Goal: Information Seeking & Learning: Find specific fact

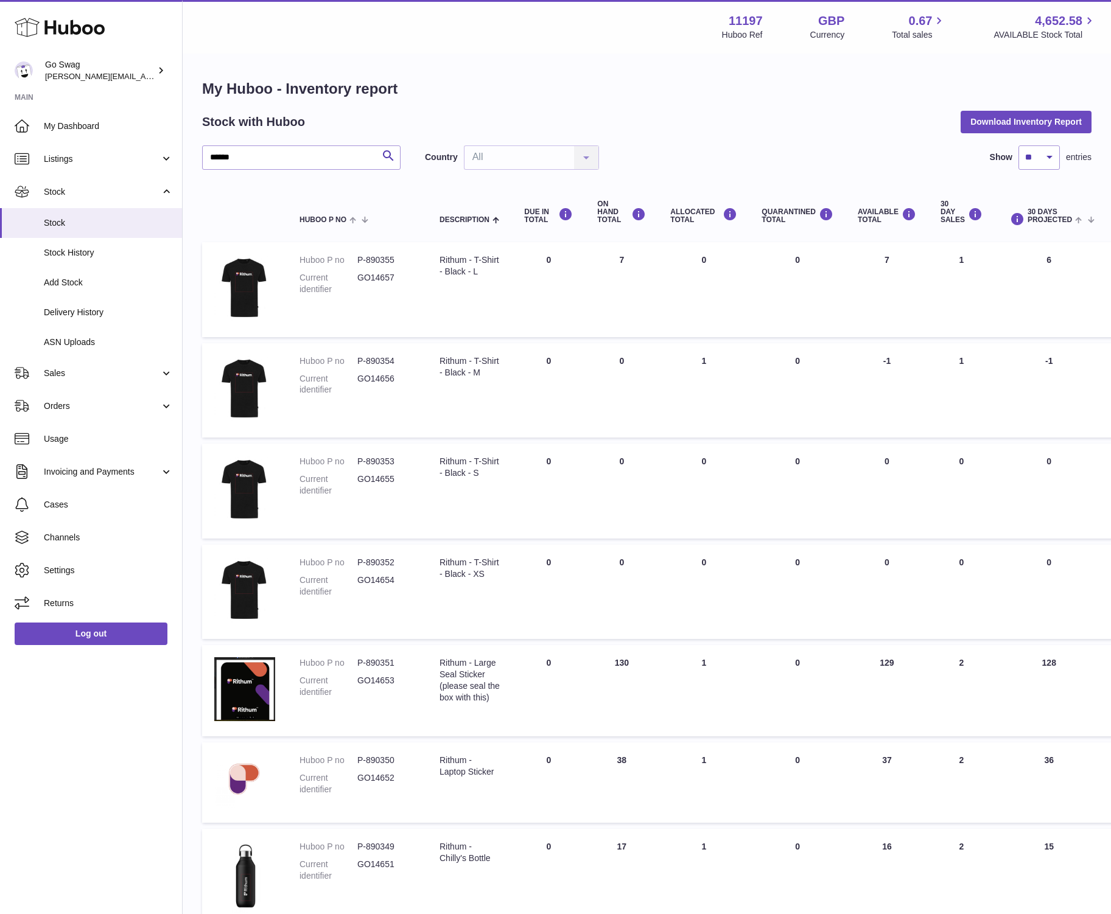
click at [559, 52] on div "Menu Huboo 11197 Huboo Ref GBP Currency 0.67 Total sales 4,652.58 AVAILABLE Sto…" at bounding box center [647, 27] width 928 height 54
click at [86, 33] on use at bounding box center [60, 27] width 90 height 19
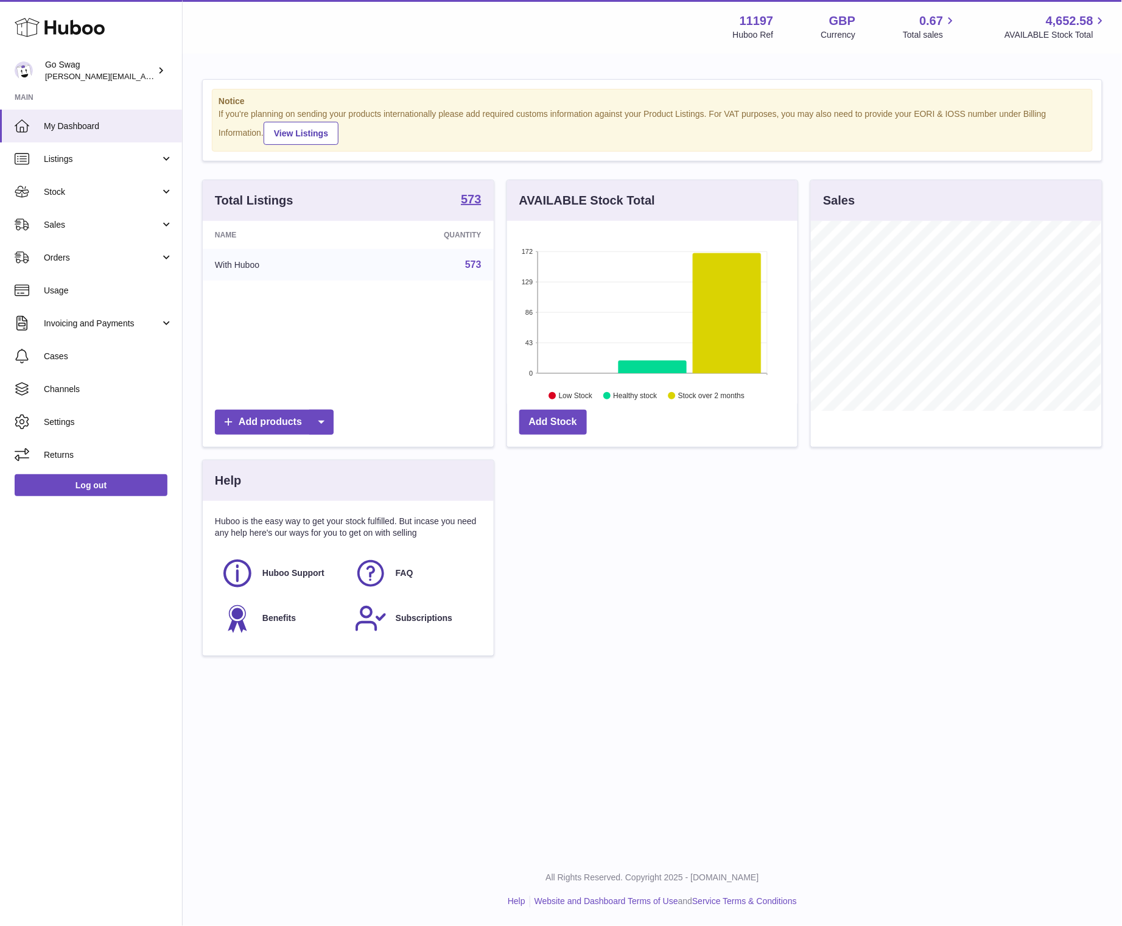
scroll to position [189, 290]
click at [81, 186] on span "Stock" at bounding box center [102, 192] width 116 height 12
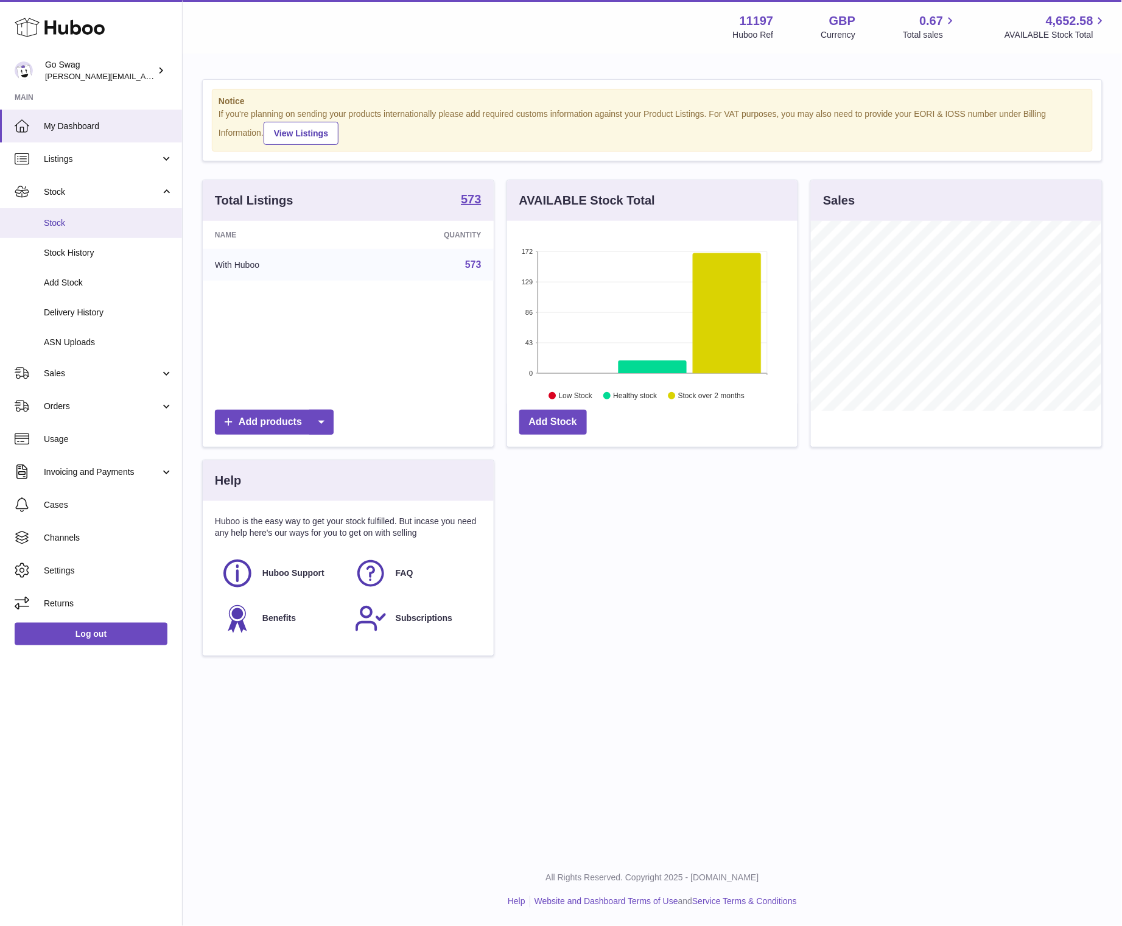
click at [100, 220] on span "Stock" at bounding box center [108, 223] width 129 height 12
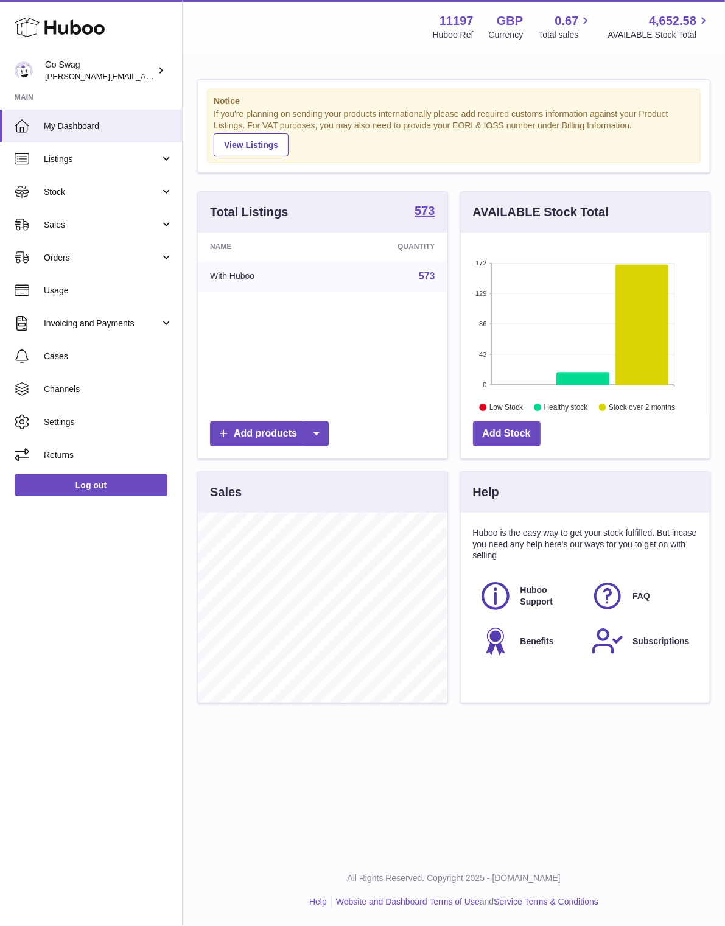
scroll to position [189, 250]
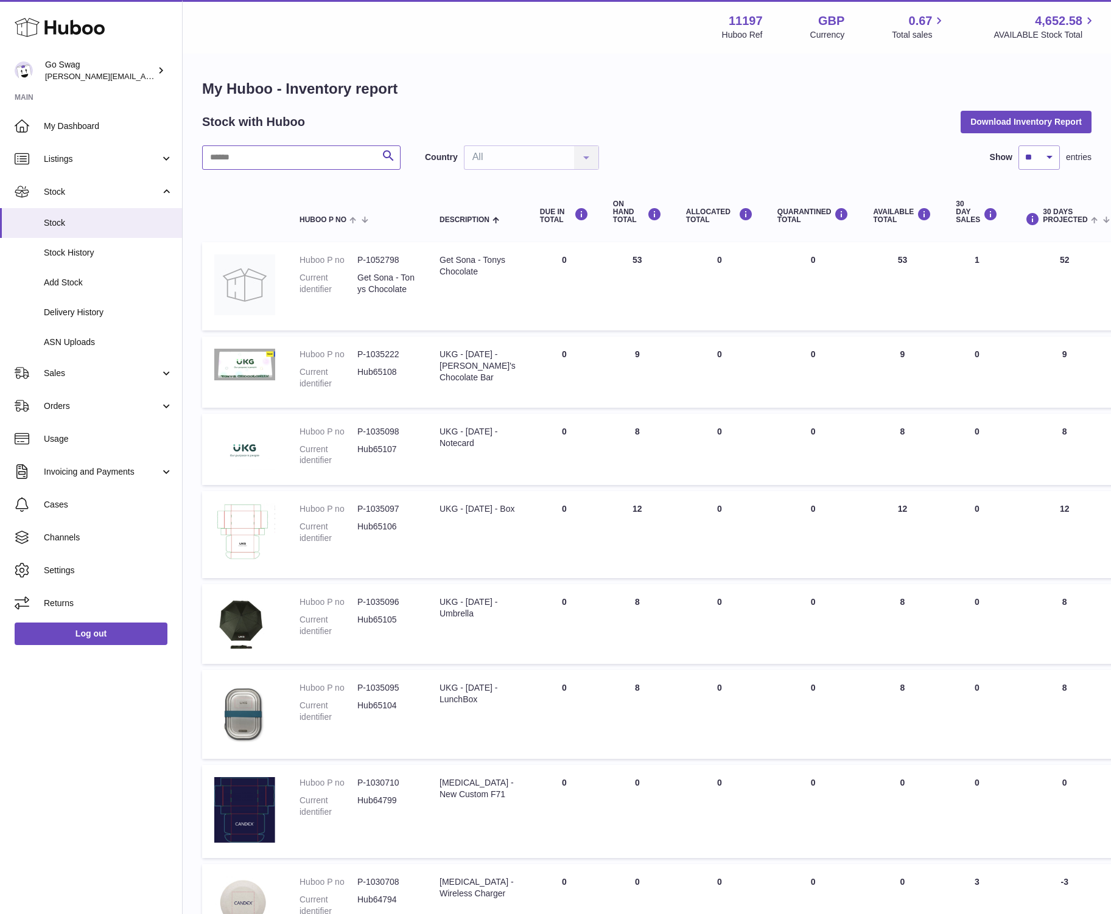
click at [271, 167] on input "text" at bounding box center [301, 157] width 198 height 24
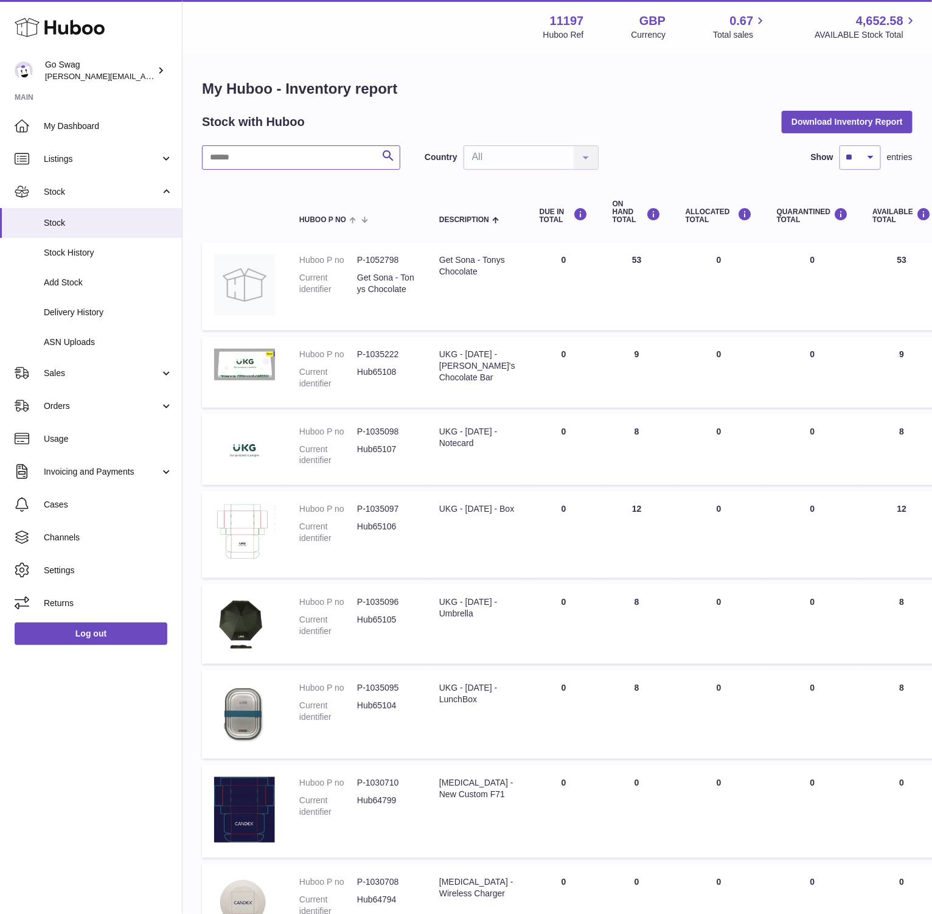
click at [285, 145] on input "text" at bounding box center [301, 157] width 198 height 24
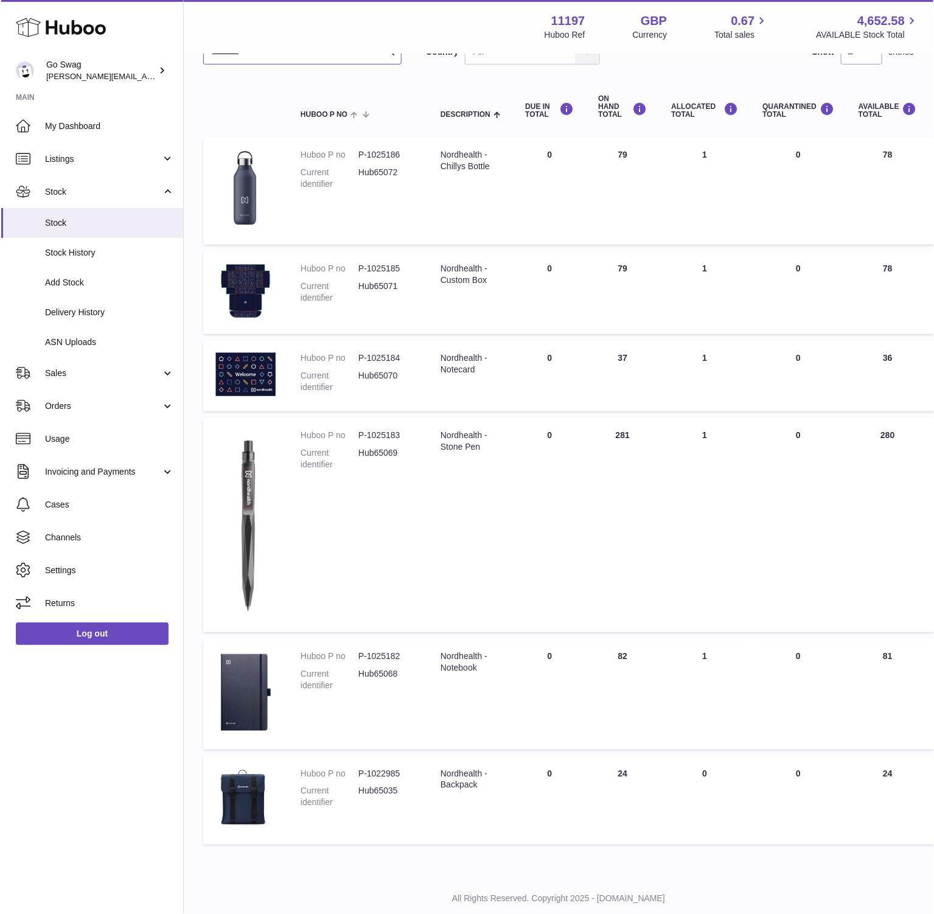
scroll to position [107, 0]
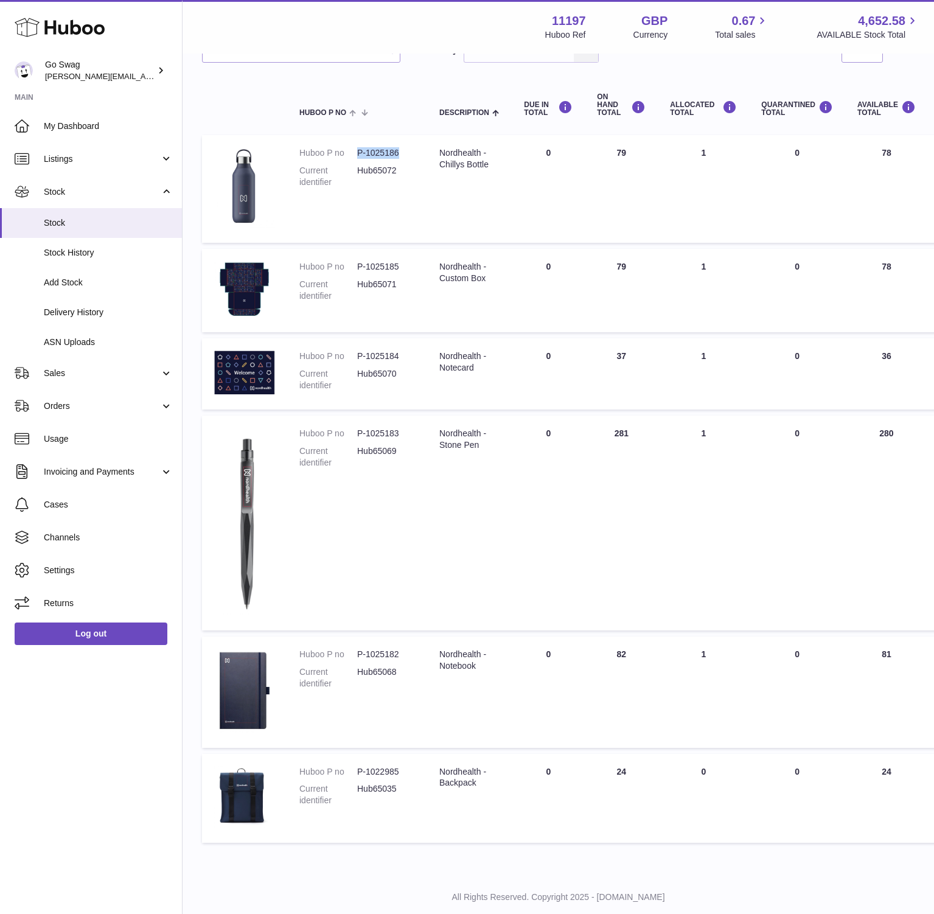
drag, startPoint x: 406, startPoint y: 154, endPoint x: 357, endPoint y: 155, distance: 49.3
click at [357, 155] on dd "P-1025186" at bounding box center [386, 153] width 58 height 12
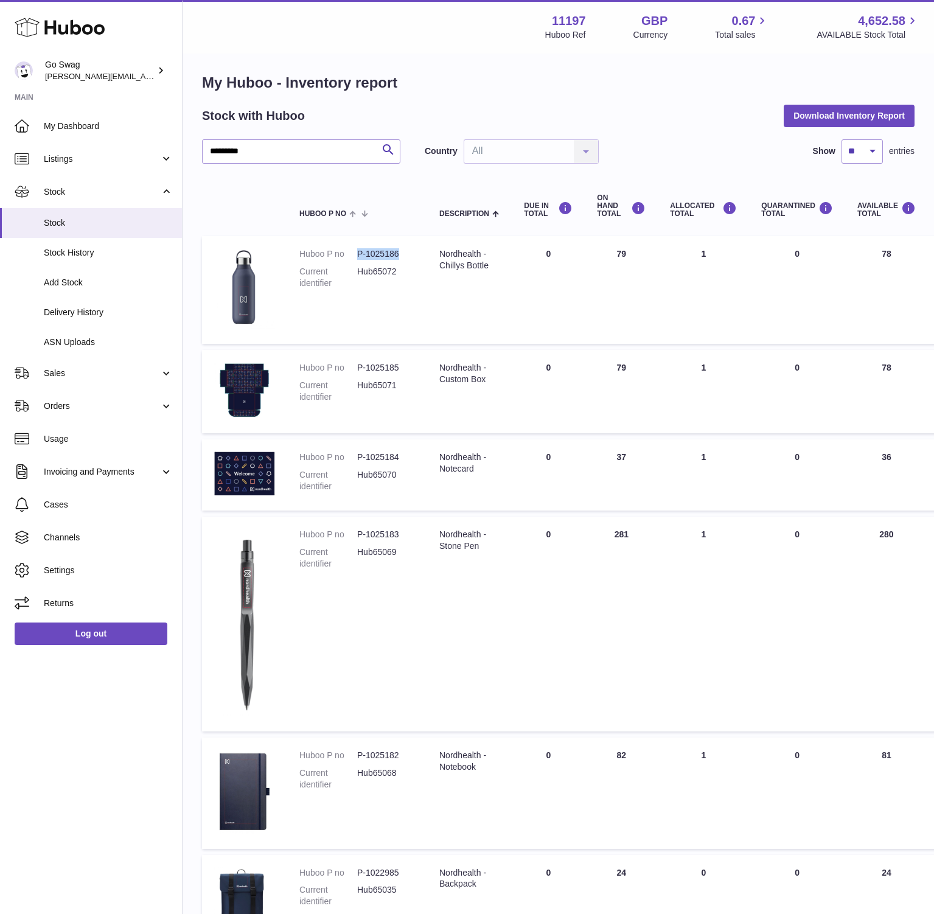
scroll to position [0, 0]
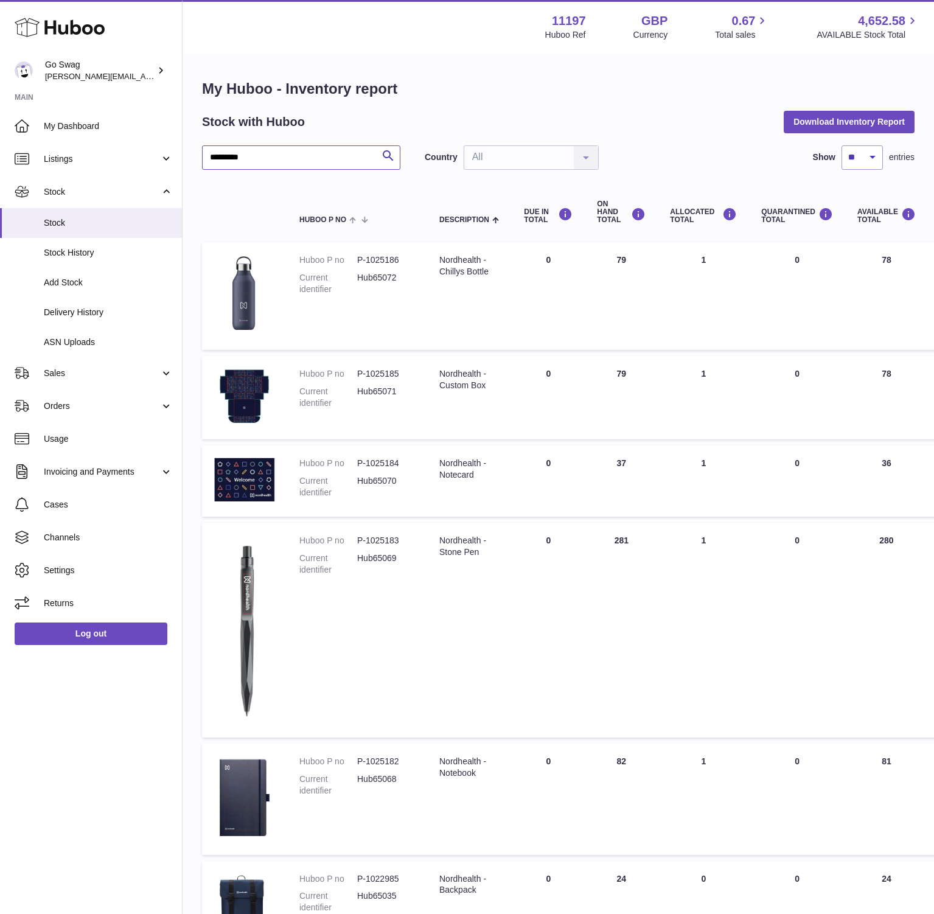
click at [289, 158] on input "*********" at bounding box center [301, 157] width 198 height 24
click at [290, 158] on input "*********" at bounding box center [301, 157] width 198 height 24
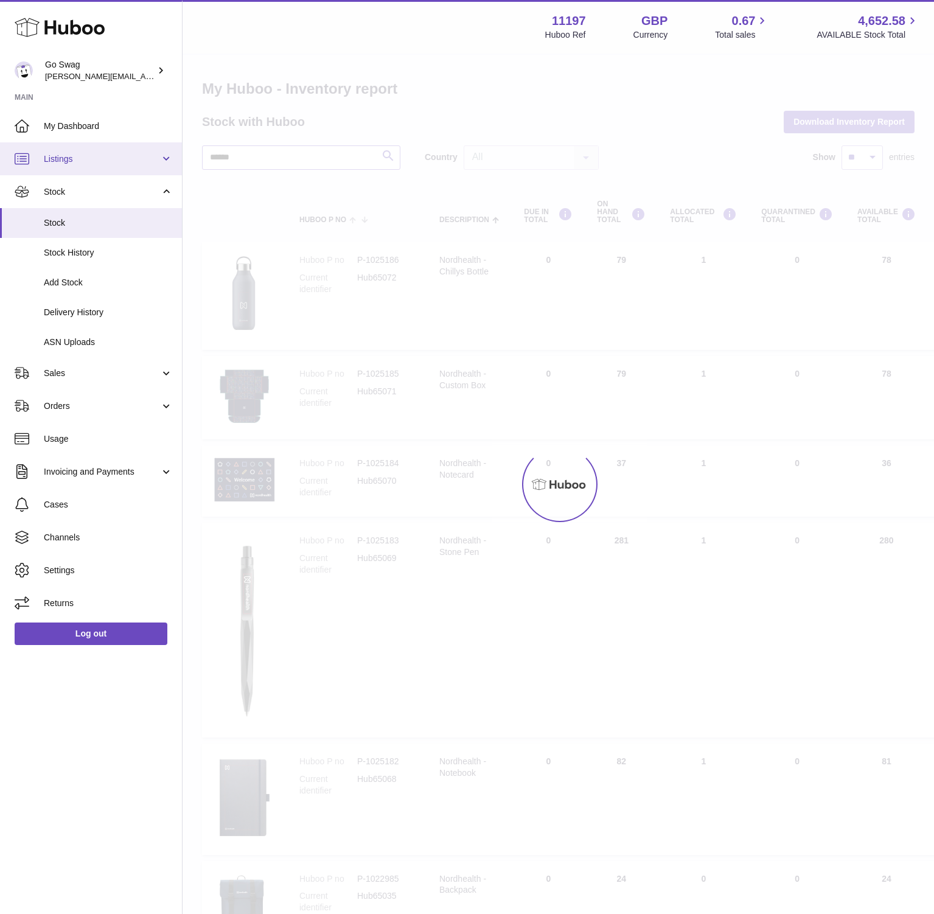
type input "******"
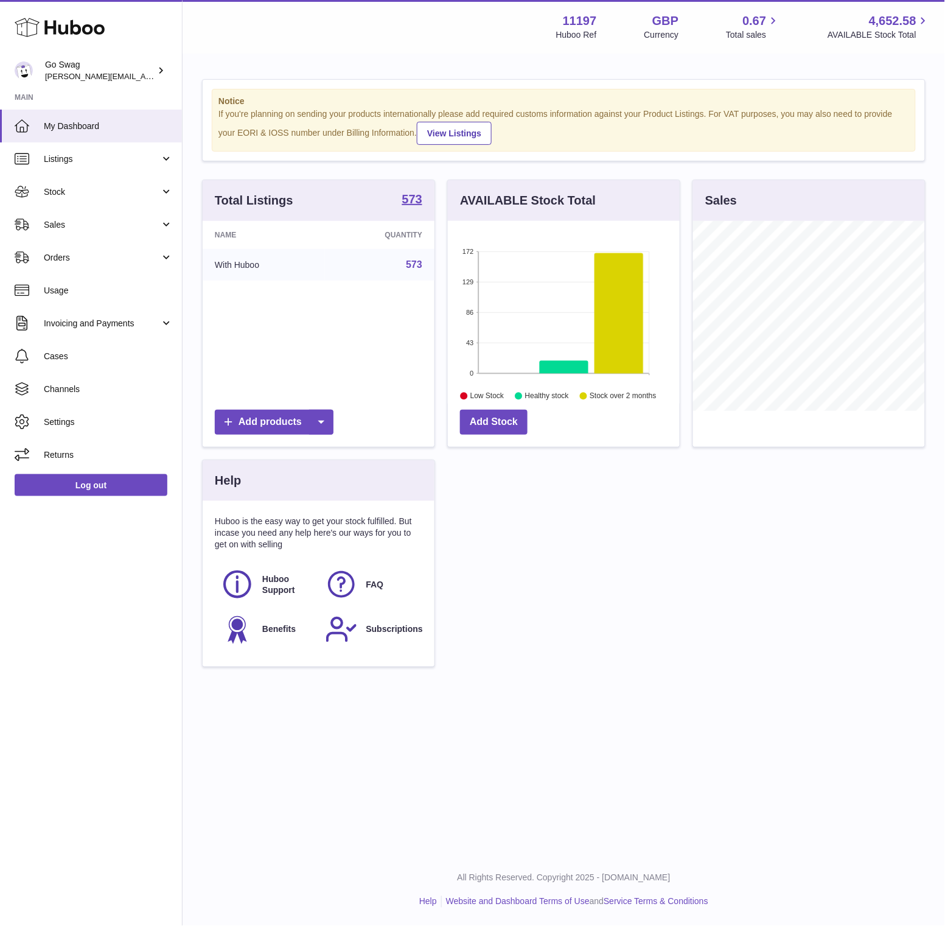
scroll to position [189, 231]
click at [105, 220] on span "Sales" at bounding box center [102, 225] width 116 height 12
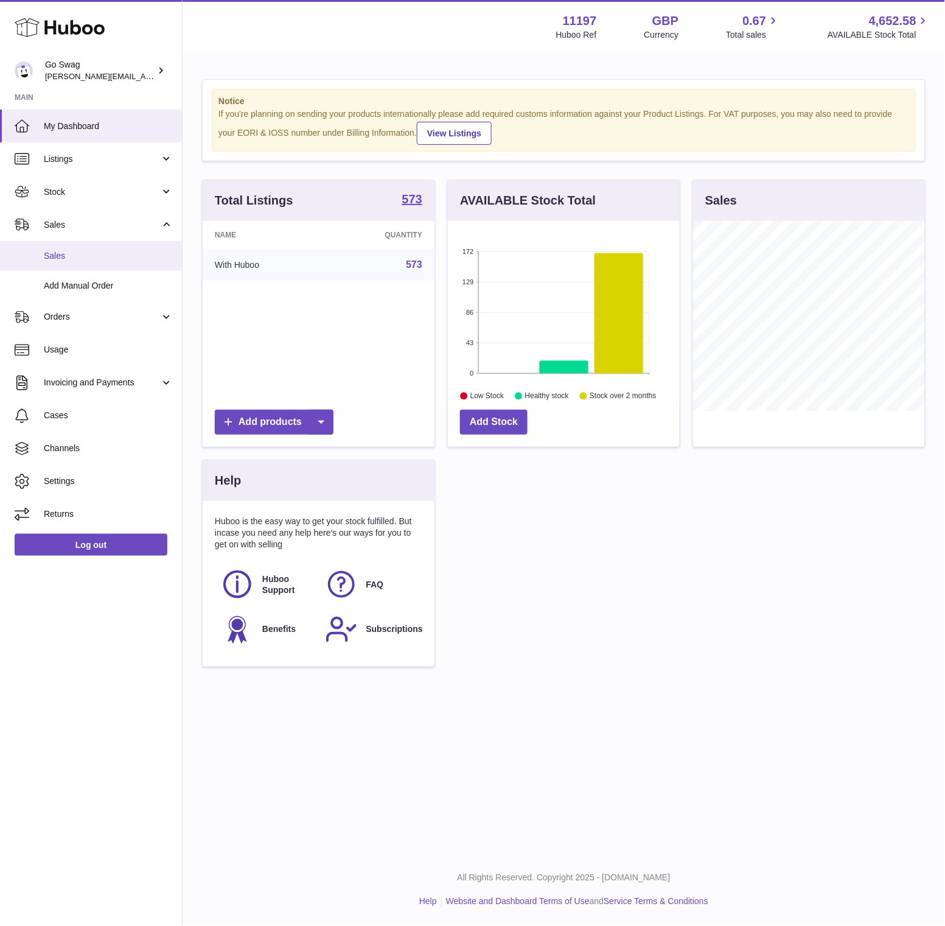
click at [103, 254] on span "Sales" at bounding box center [108, 256] width 129 height 12
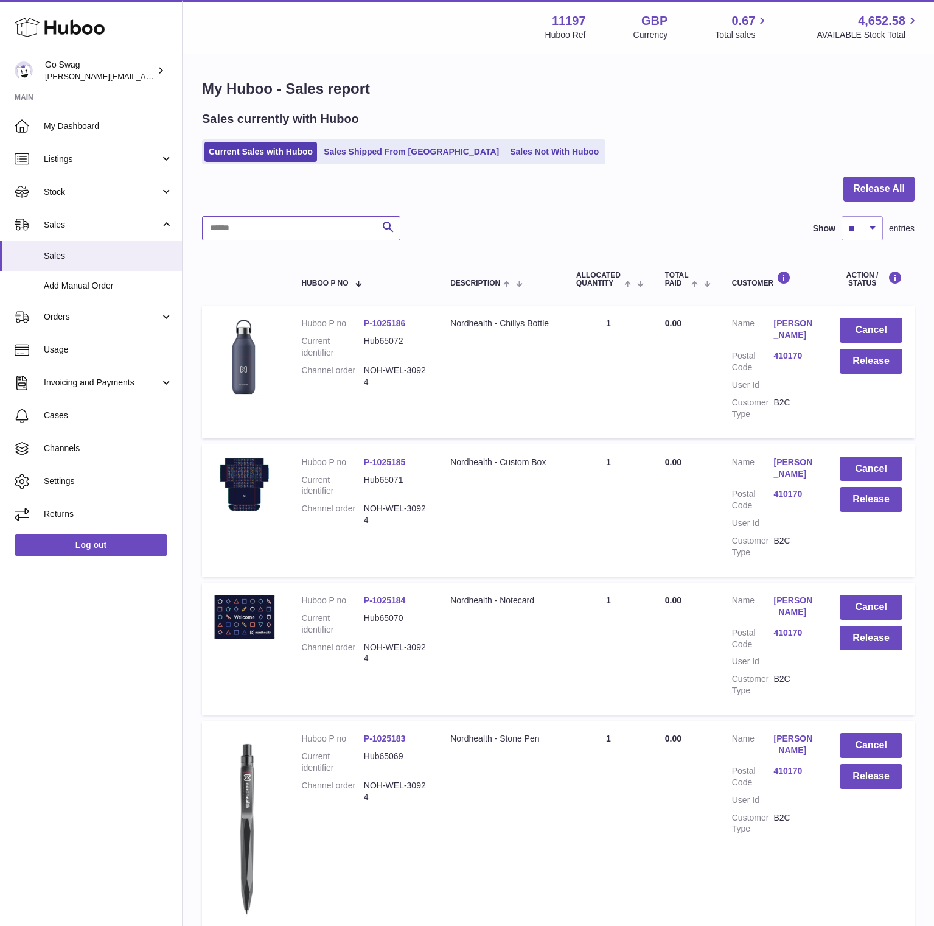
click at [237, 234] on input "text" at bounding box center [301, 228] width 198 height 24
type input "******"
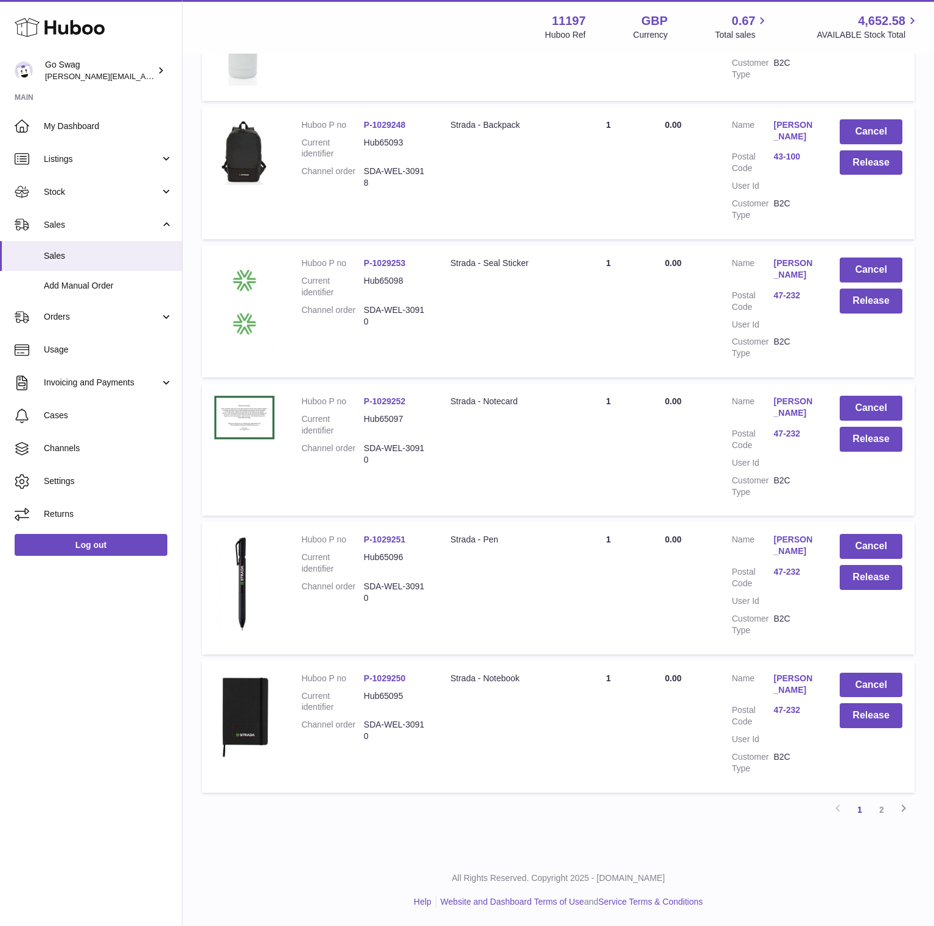
scroll to position [938, 0]
click at [878, 807] on link "2" at bounding box center [882, 809] width 22 height 22
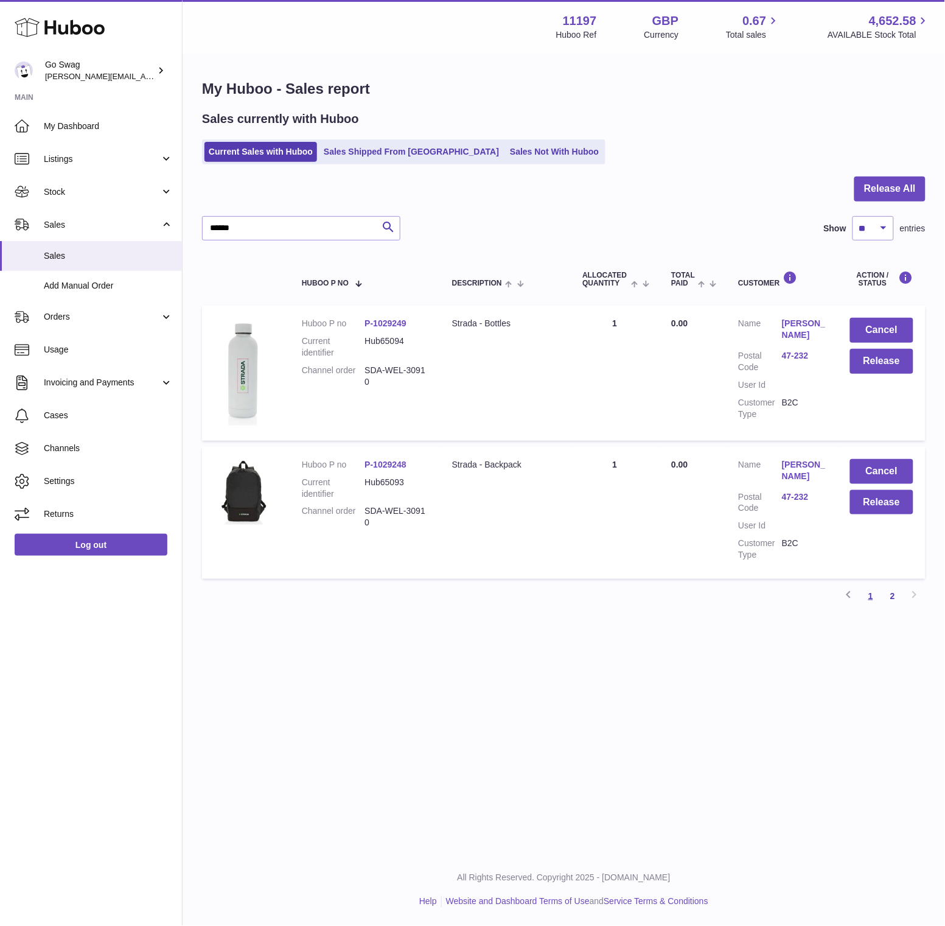
click at [868, 599] on link "1" at bounding box center [871, 596] width 22 height 22
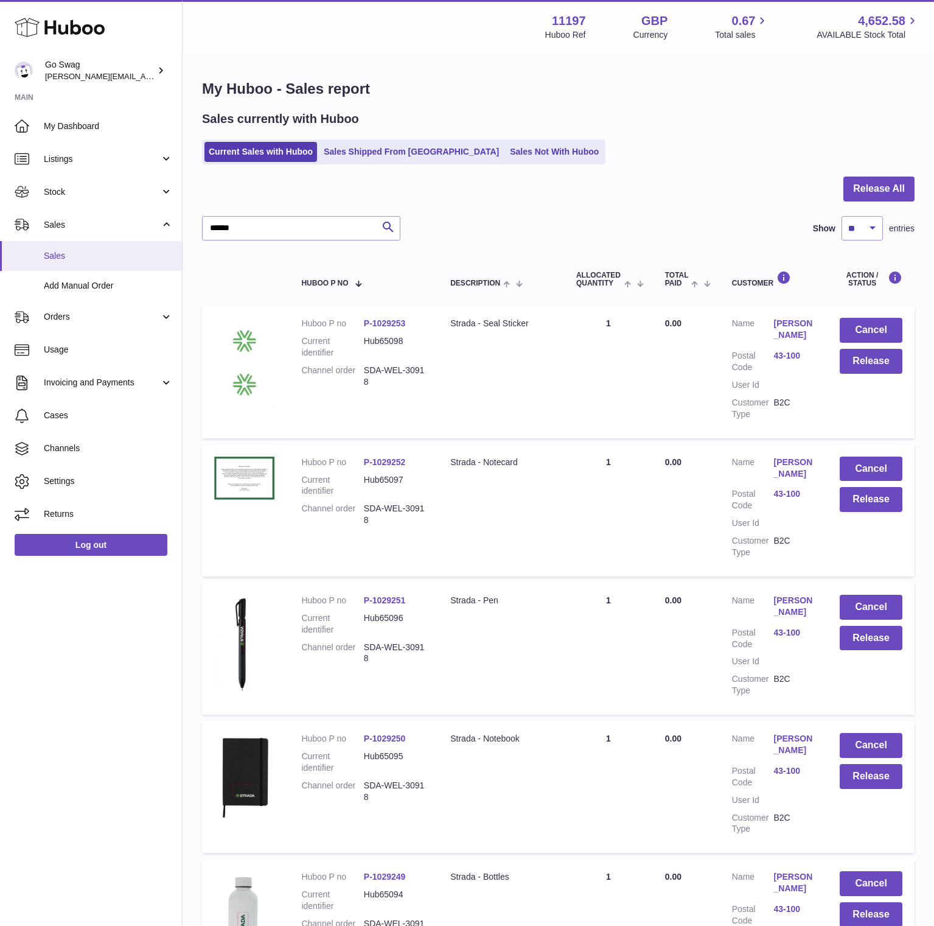
click at [94, 243] on link "Sales" at bounding box center [91, 256] width 182 height 30
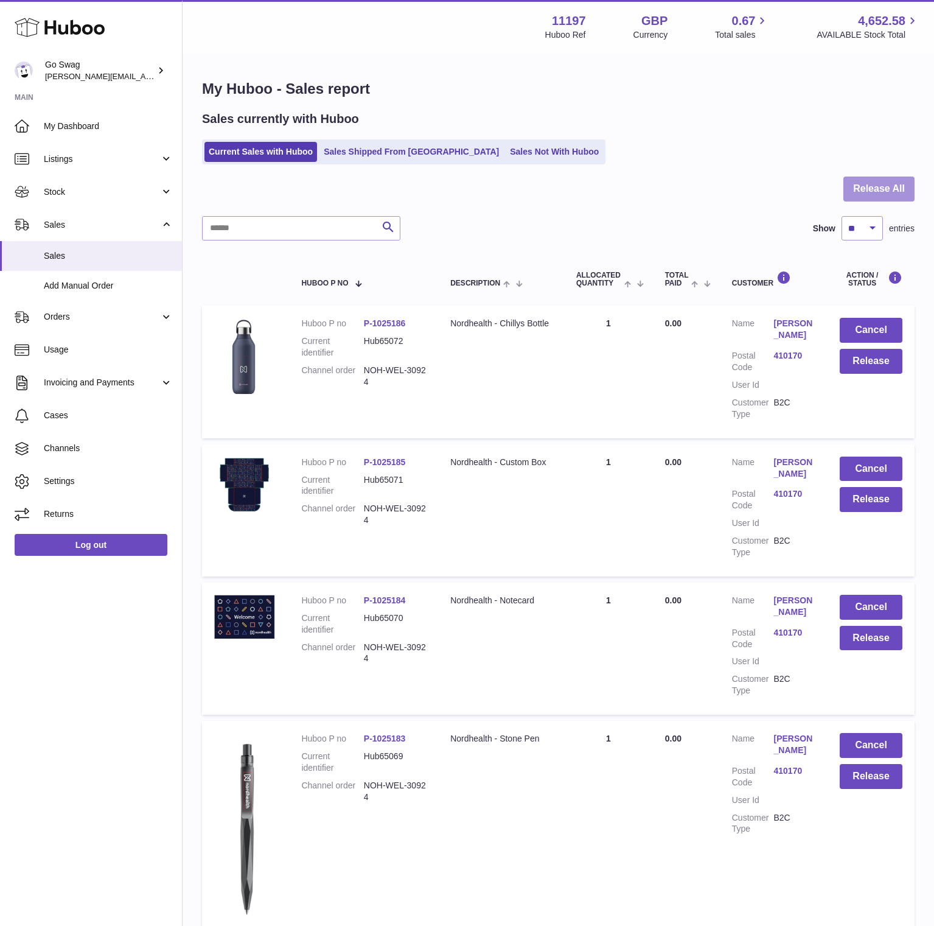
click at [892, 185] on button "Release All" at bounding box center [879, 188] width 71 height 25
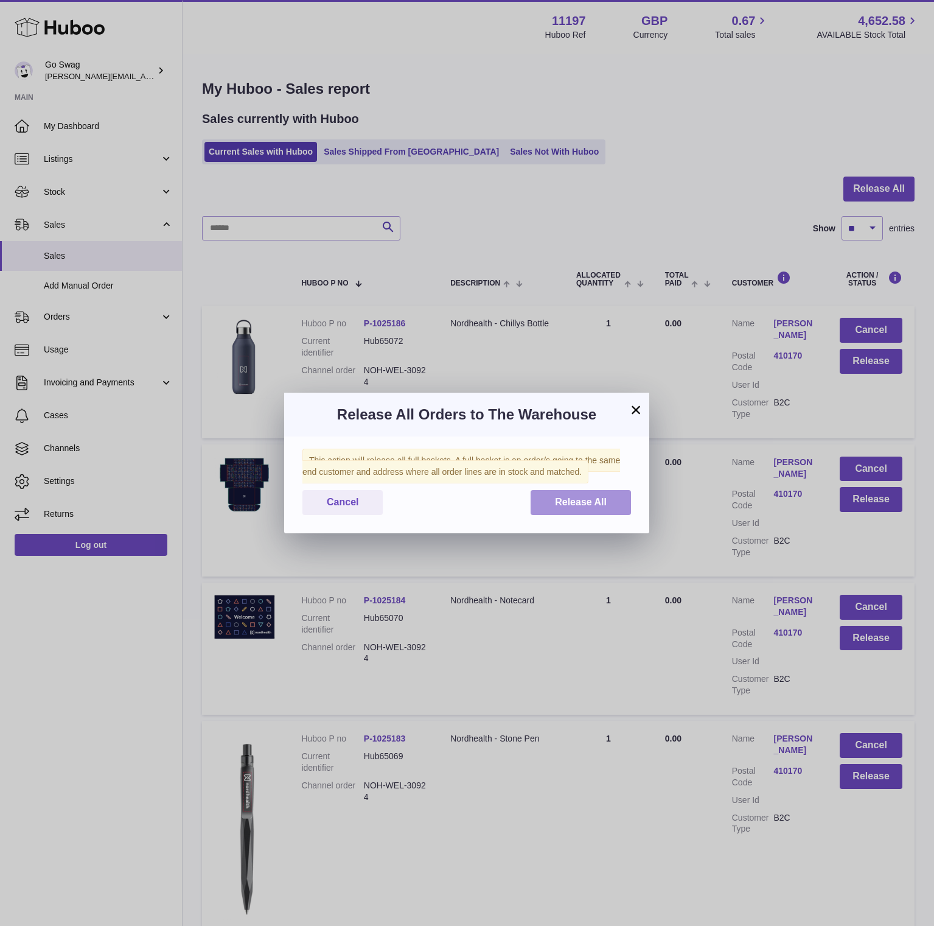
click at [583, 498] on span "Release All" at bounding box center [581, 502] width 52 height 10
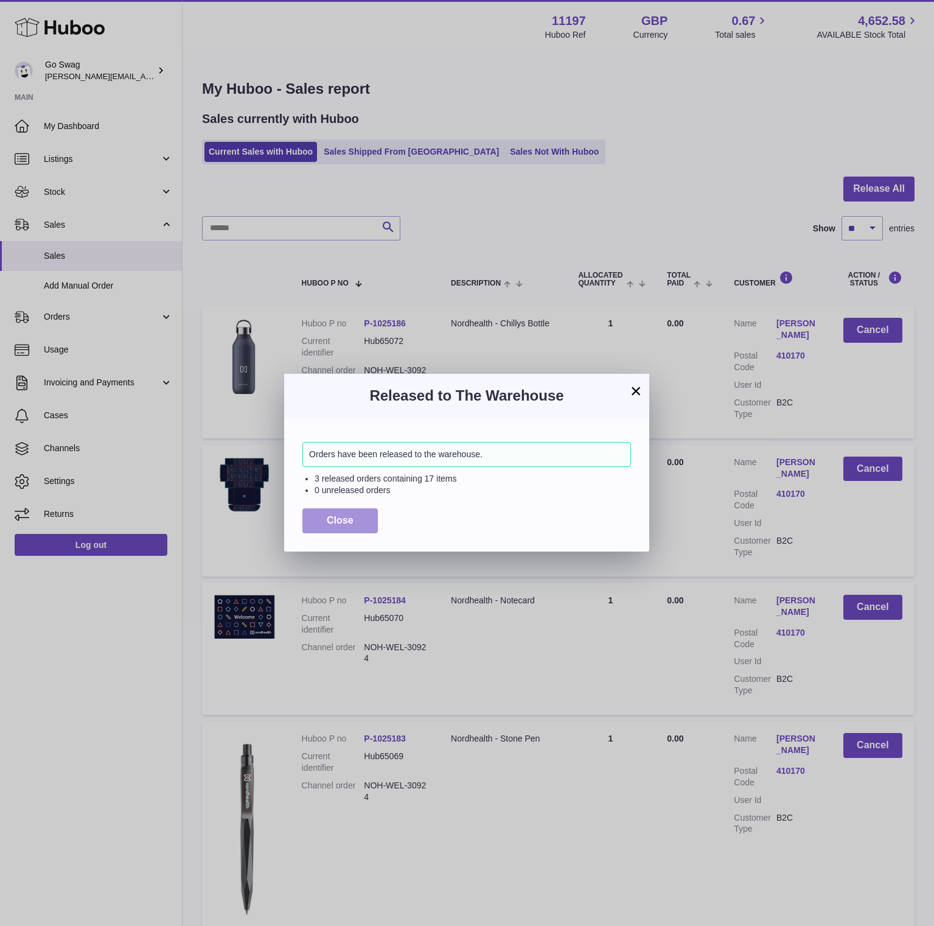
click at [349, 530] on button "Close" at bounding box center [339, 520] width 75 height 25
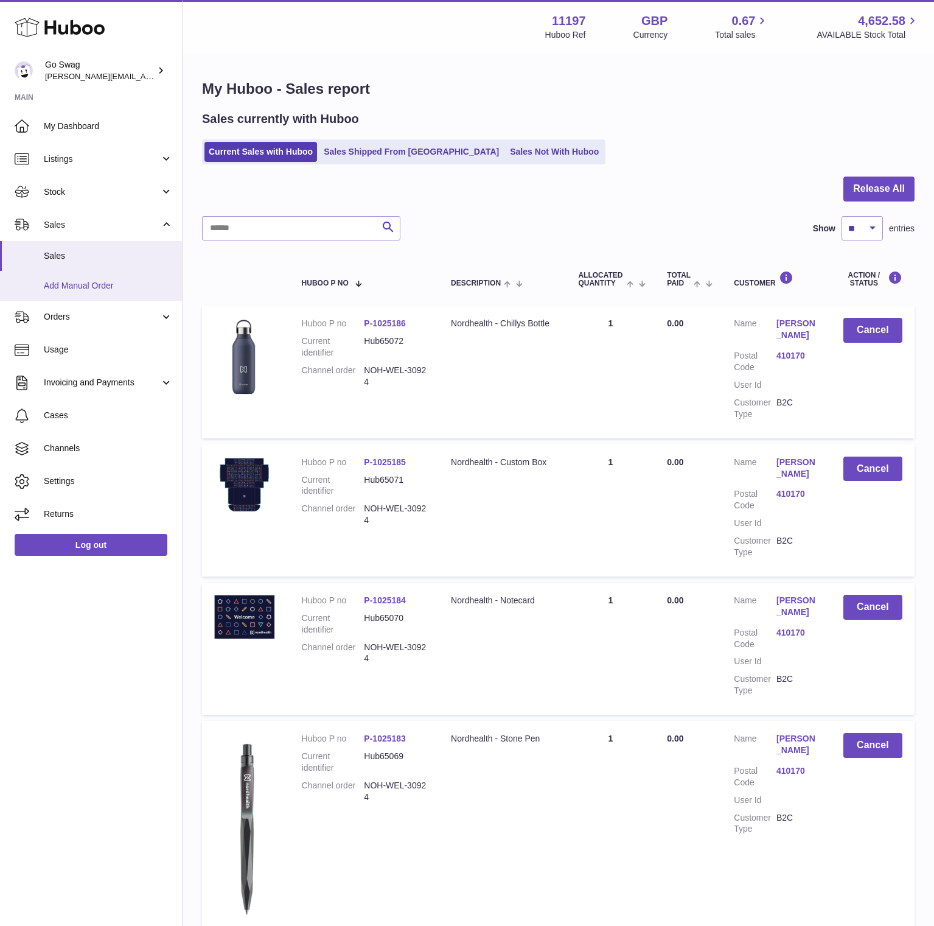
click at [114, 289] on span "Add Manual Order" at bounding box center [108, 286] width 129 height 12
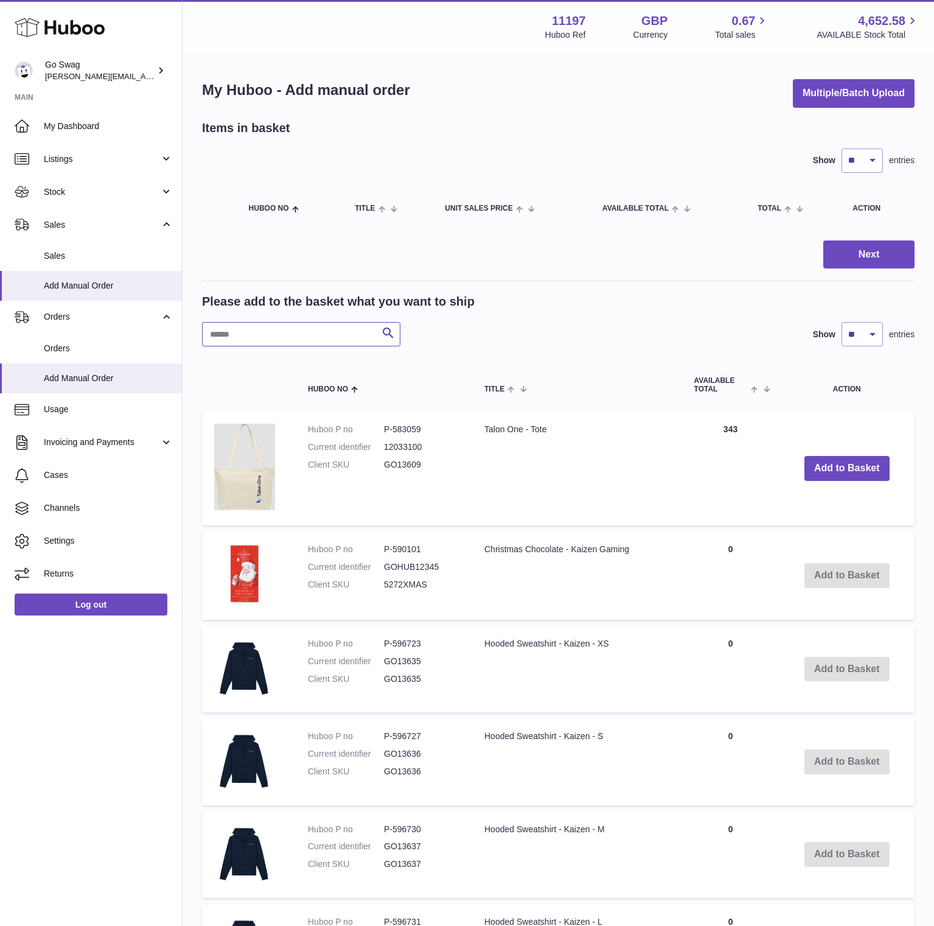
click at [253, 323] on input "text" at bounding box center [301, 334] width 198 height 24
type input "******"
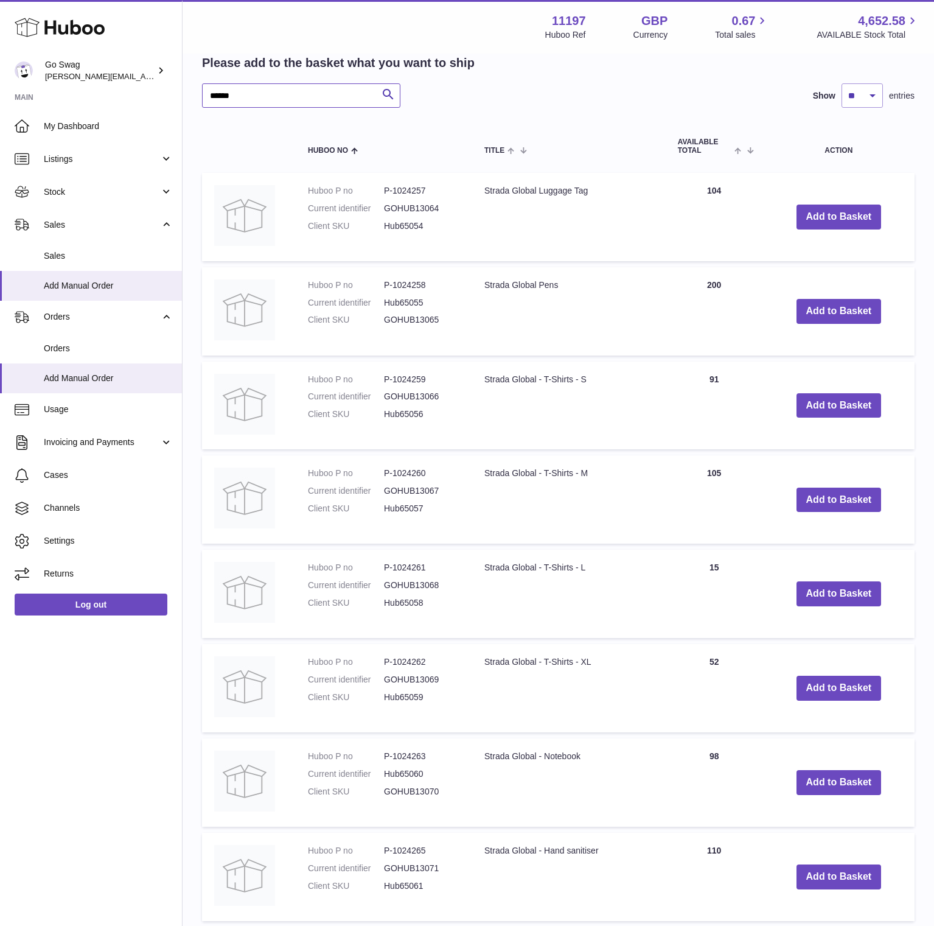
scroll to position [576, 0]
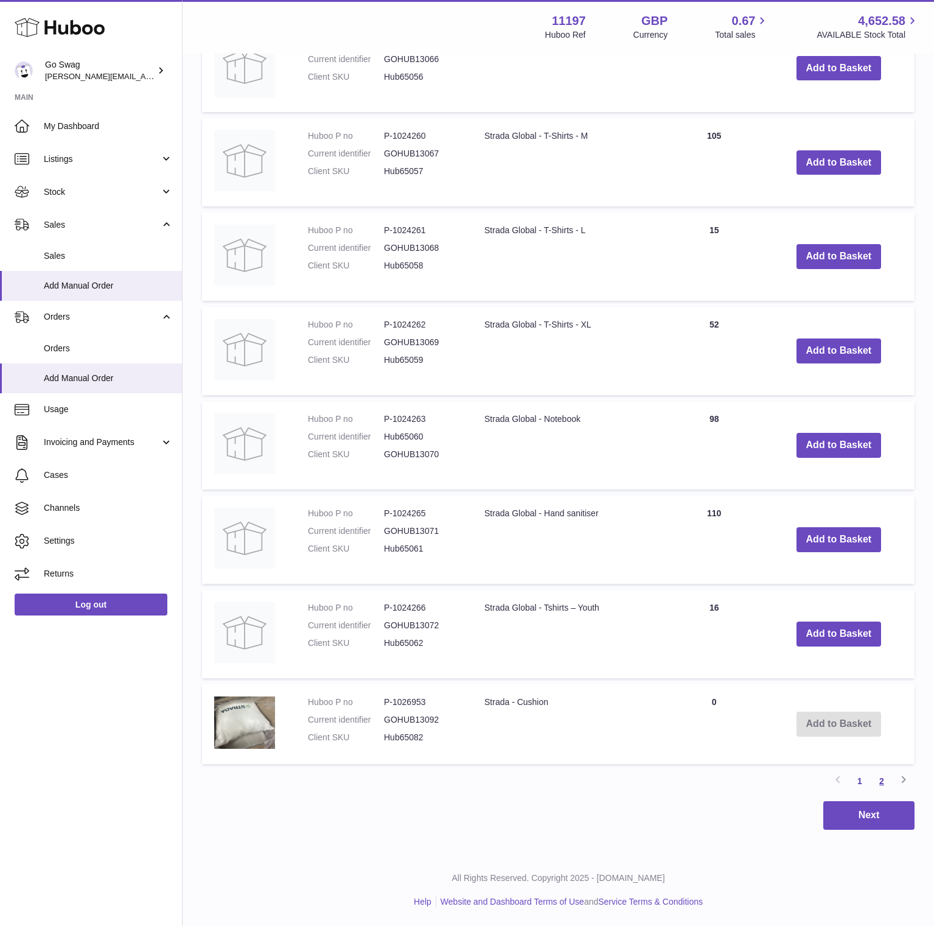
click at [878, 778] on link "2" at bounding box center [882, 781] width 22 height 22
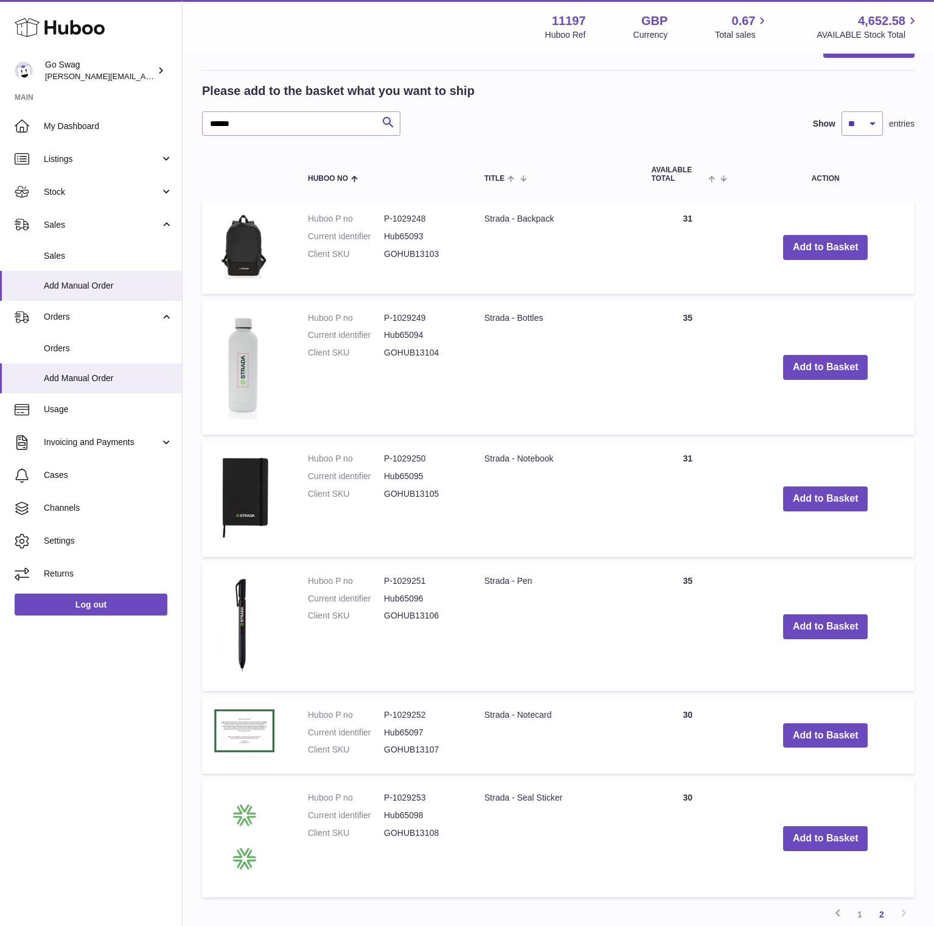
scroll to position [210, 0]
click at [475, 226] on td "Strada - Backpack" at bounding box center [555, 247] width 167 height 93
drag, startPoint x: 433, startPoint y: 220, endPoint x: 385, endPoint y: 220, distance: 47.5
click at [385, 220] on dd "P-1029248" at bounding box center [422, 220] width 76 height 12
copy dd "P-1029248"
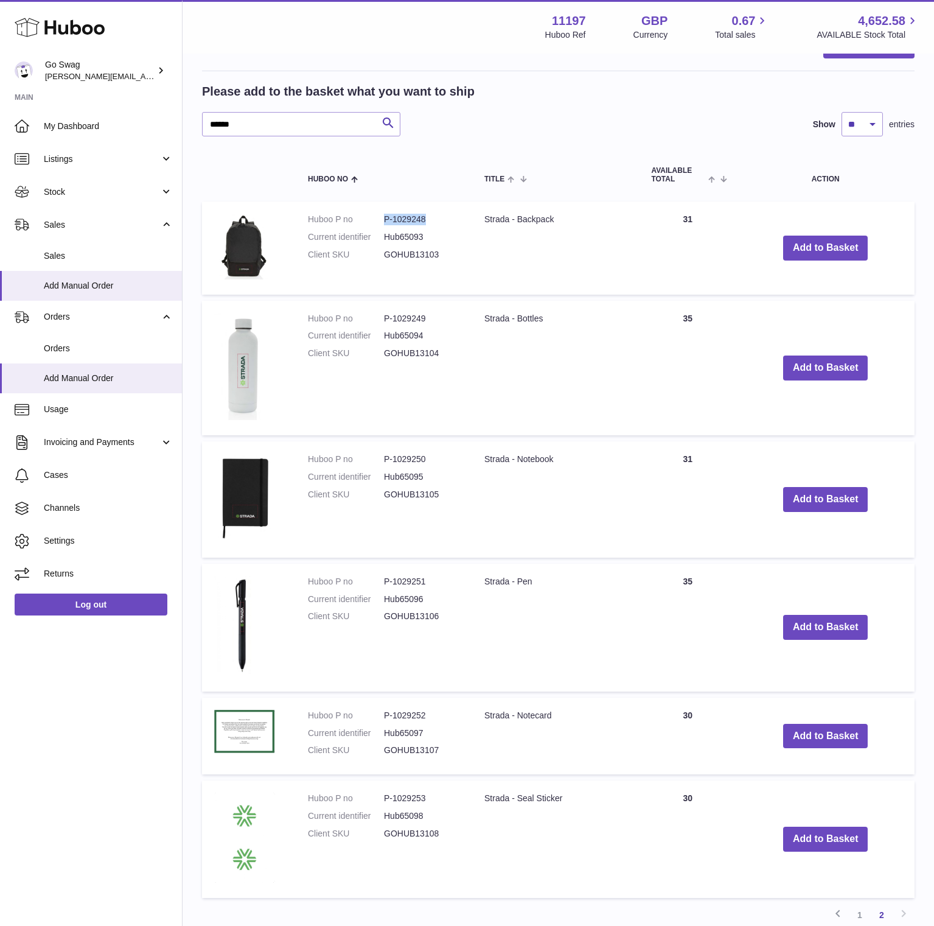
drag, startPoint x: 541, startPoint y: 316, endPoint x: 485, endPoint y: 318, distance: 56.0
click at [485, 318] on td "Strada - Bottles" at bounding box center [555, 368] width 167 height 135
drag, startPoint x: 439, startPoint y: 320, endPoint x: 383, endPoint y: 318, distance: 56.0
click at [384, 318] on dd "P-1029249" at bounding box center [422, 319] width 76 height 12
copy dl "P-1029249"
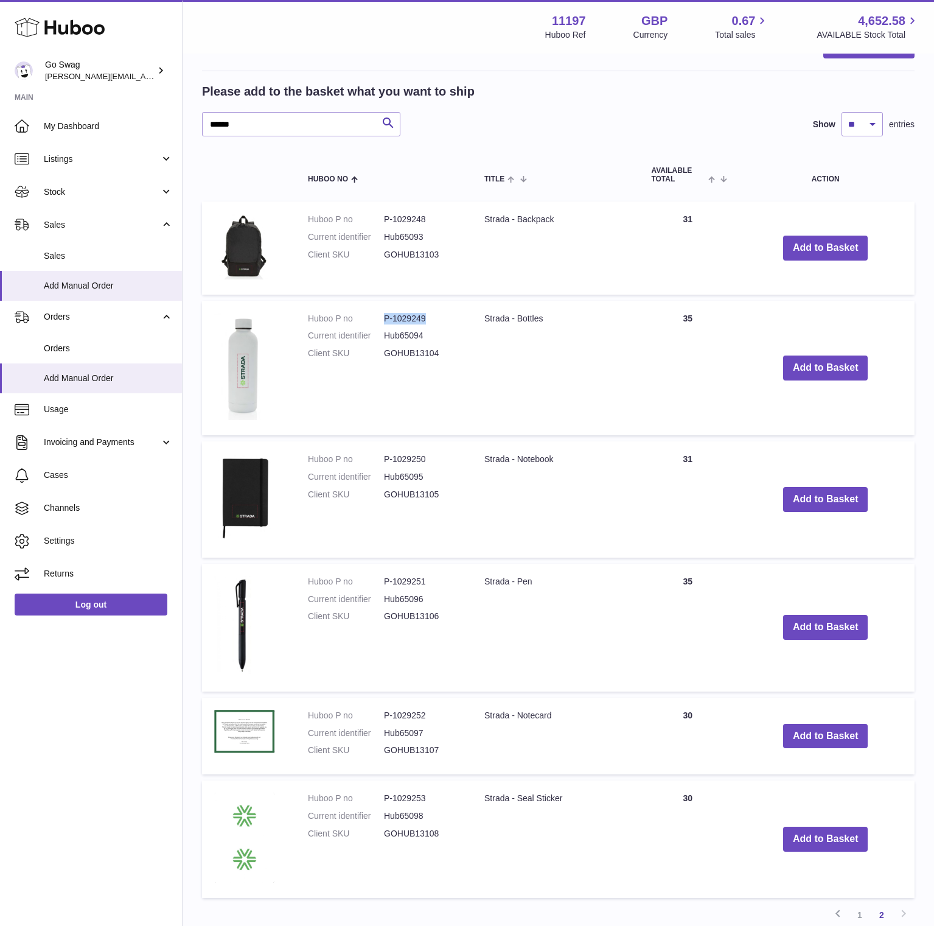
drag, startPoint x: 554, startPoint y: 461, endPoint x: 483, endPoint y: 459, distance: 71.8
click at [483, 459] on td "Strada - Notebook" at bounding box center [555, 499] width 167 height 116
copy td "Strada - Notebook"
drag, startPoint x: 512, startPoint y: 579, endPoint x: 486, endPoint y: 579, distance: 26.2
click at [486, 579] on td "Strada - Pen" at bounding box center [555, 628] width 167 height 128
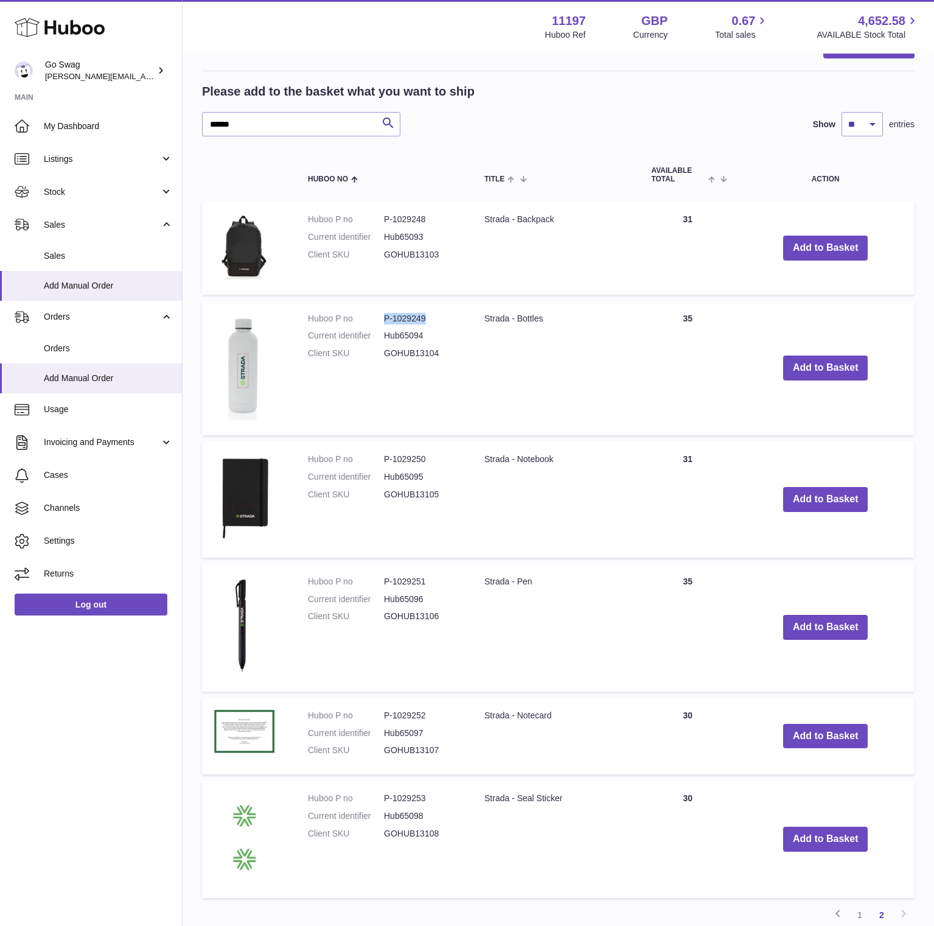
copy td "Strada - Pen"
drag, startPoint x: 523, startPoint y: 797, endPoint x: 482, endPoint y: 795, distance: 41.5
click at [482, 795] on td "Strada - Seal Sticker" at bounding box center [555, 838] width 167 height 117
drag, startPoint x: 571, startPoint y: 800, endPoint x: 486, endPoint y: 795, distance: 85.3
click at [486, 795] on td "Strada - Seal Sticker" at bounding box center [555, 838] width 167 height 117
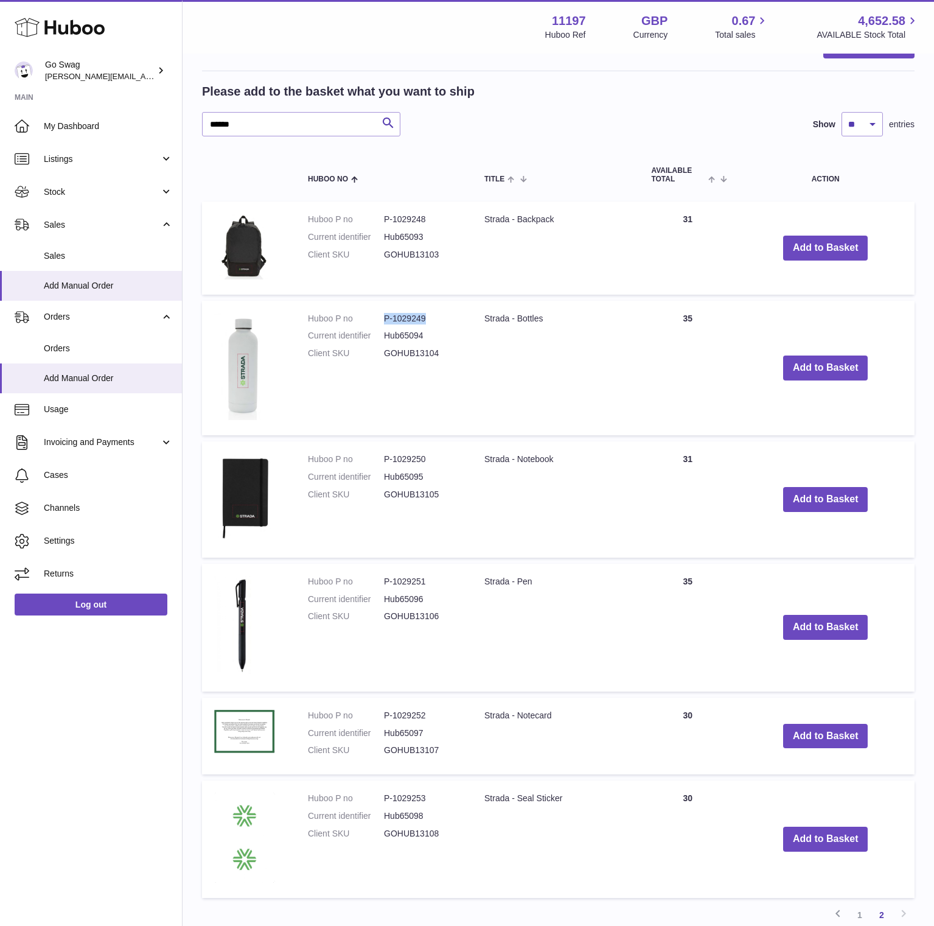
copy td "Strada - Seal Sticker"
drag, startPoint x: 580, startPoint y: 719, endPoint x: 487, endPoint y: 717, distance: 93.1
click at [487, 717] on td "Strada - Notecard" at bounding box center [555, 735] width 167 height 77
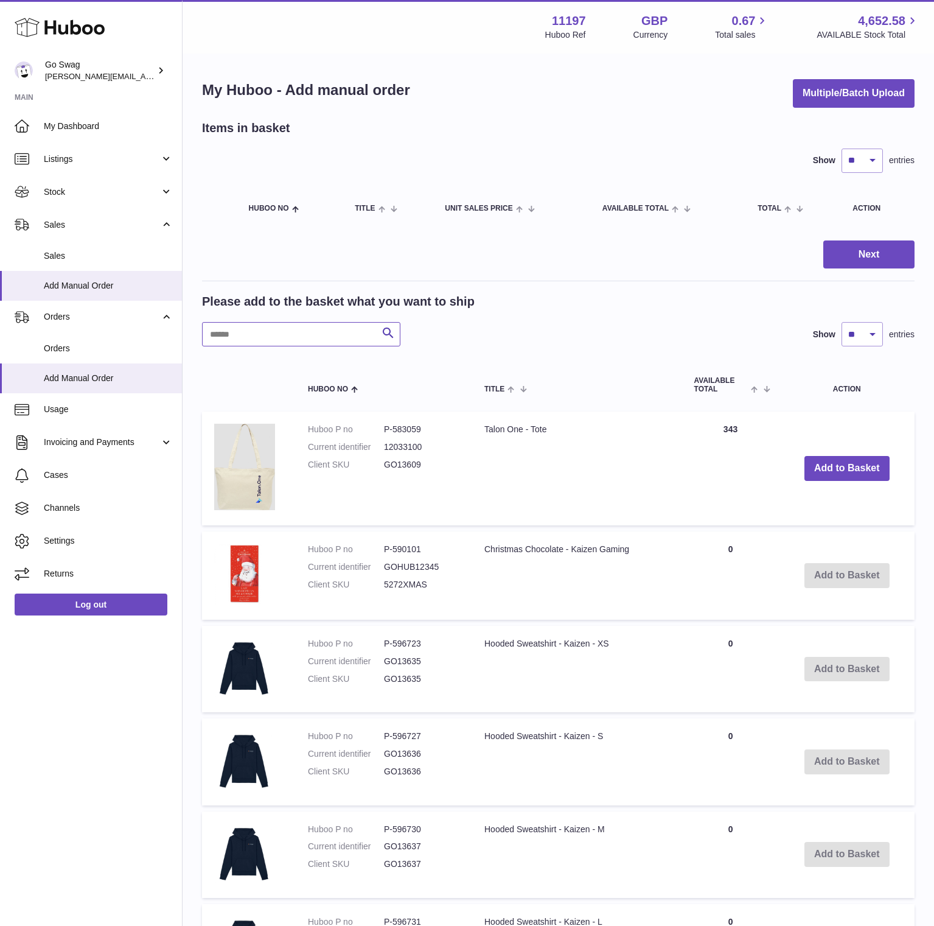
click at [284, 330] on input "text" at bounding box center [301, 334] width 198 height 24
type input "******"
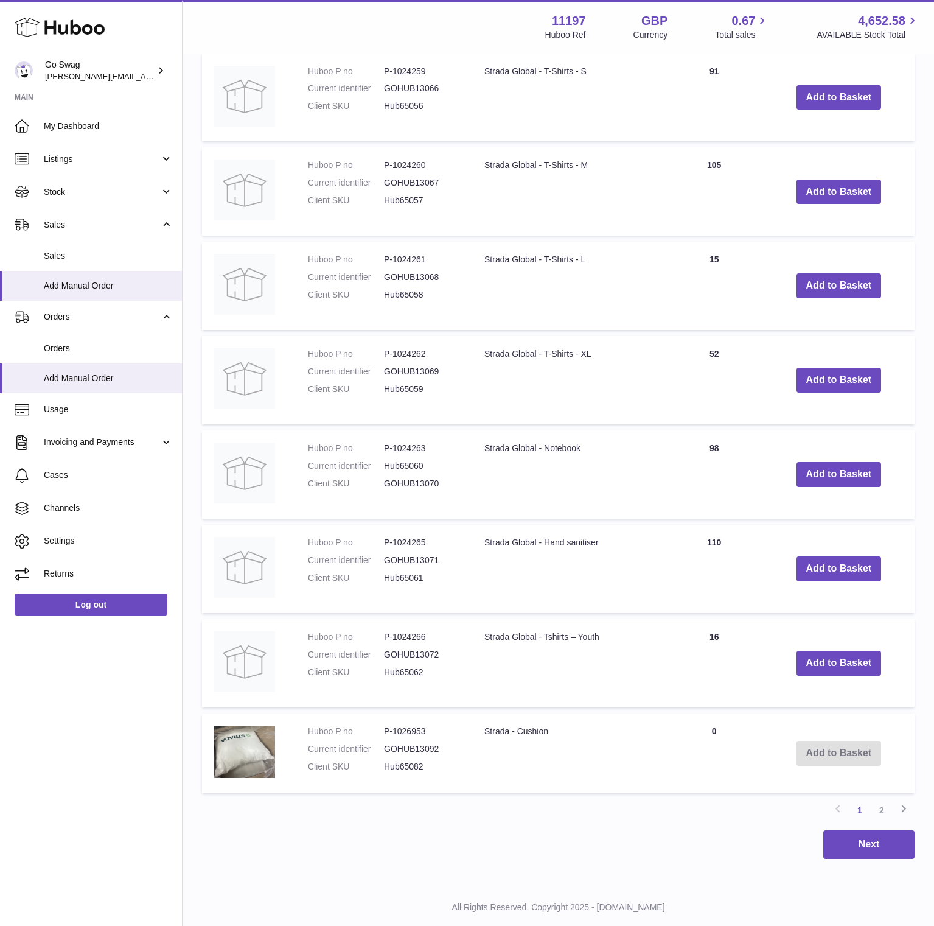
scroll to position [576, 0]
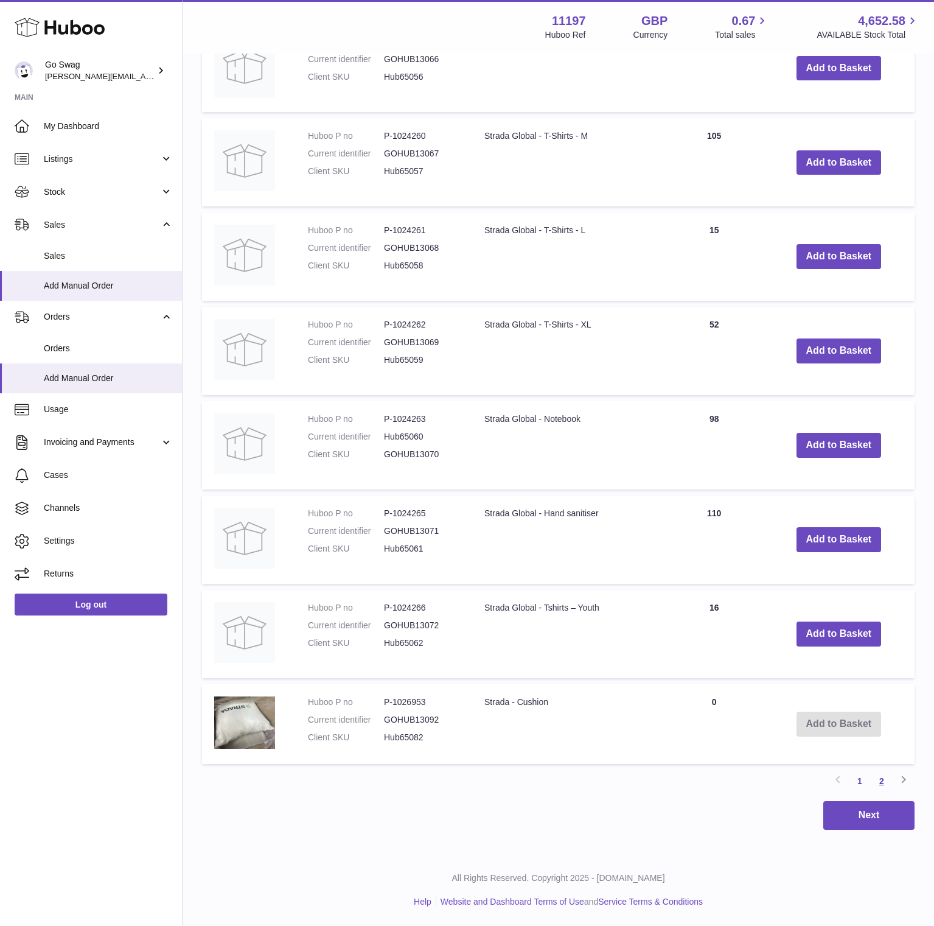
click at [886, 781] on link "2" at bounding box center [882, 781] width 22 height 22
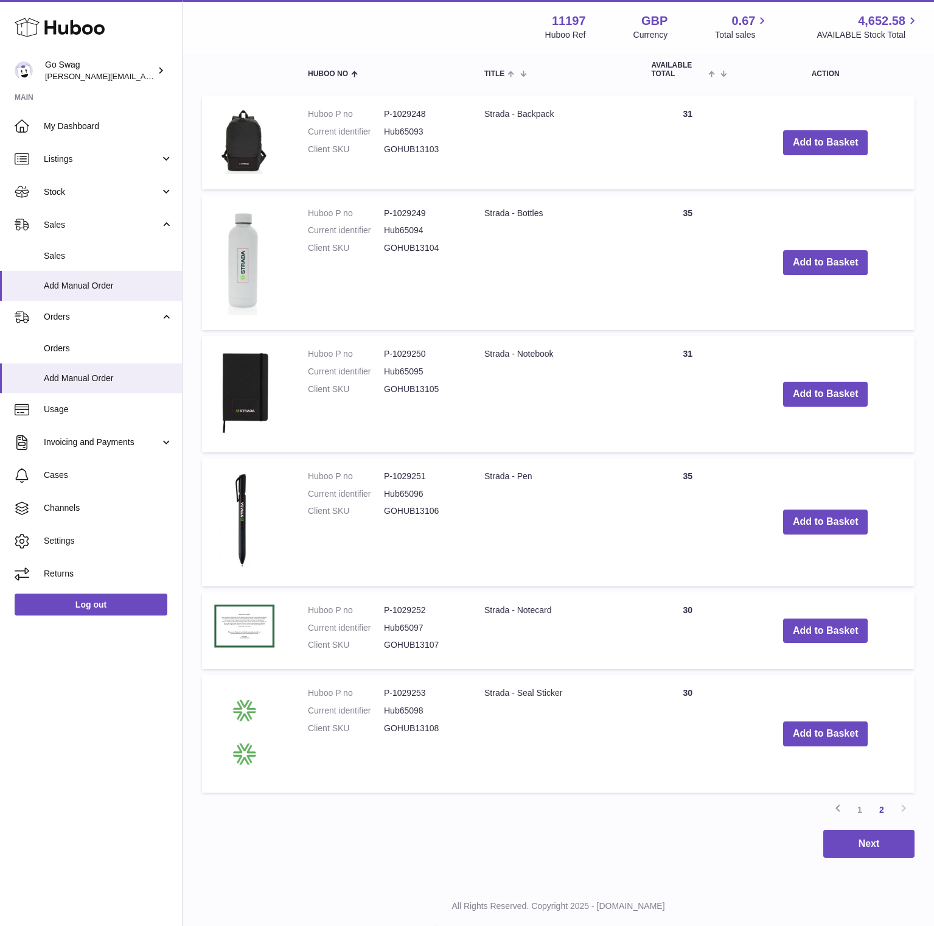
scroll to position [344, 0]
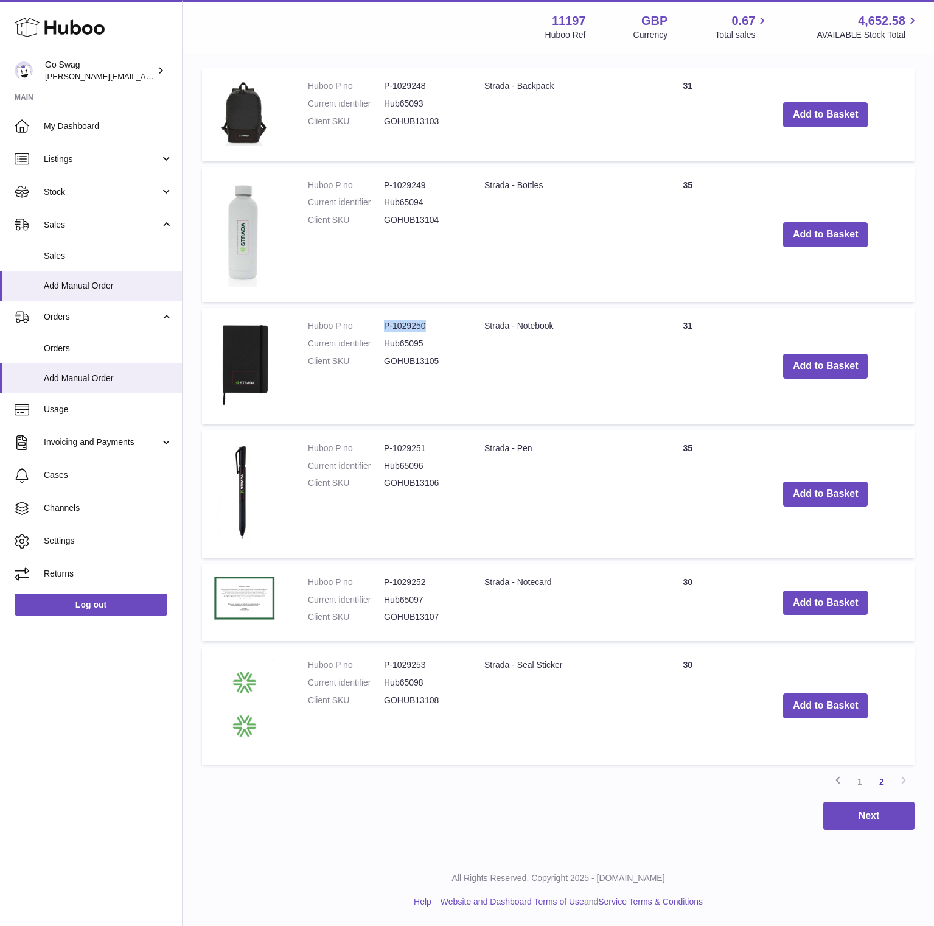
drag, startPoint x: 400, startPoint y: 327, endPoint x: 384, endPoint y: 327, distance: 15.8
click at [384, 327] on dd "P-1029250" at bounding box center [422, 326] width 76 height 12
copy dd "P-1029250"
drag, startPoint x: 408, startPoint y: 446, endPoint x: 380, endPoint y: 445, distance: 27.4
click at [380, 445] on dl "Huboo P no P-1029251 Current identifier Hub65096 Client SKU GOHUB13106" at bounding box center [384, 468] width 152 height 53
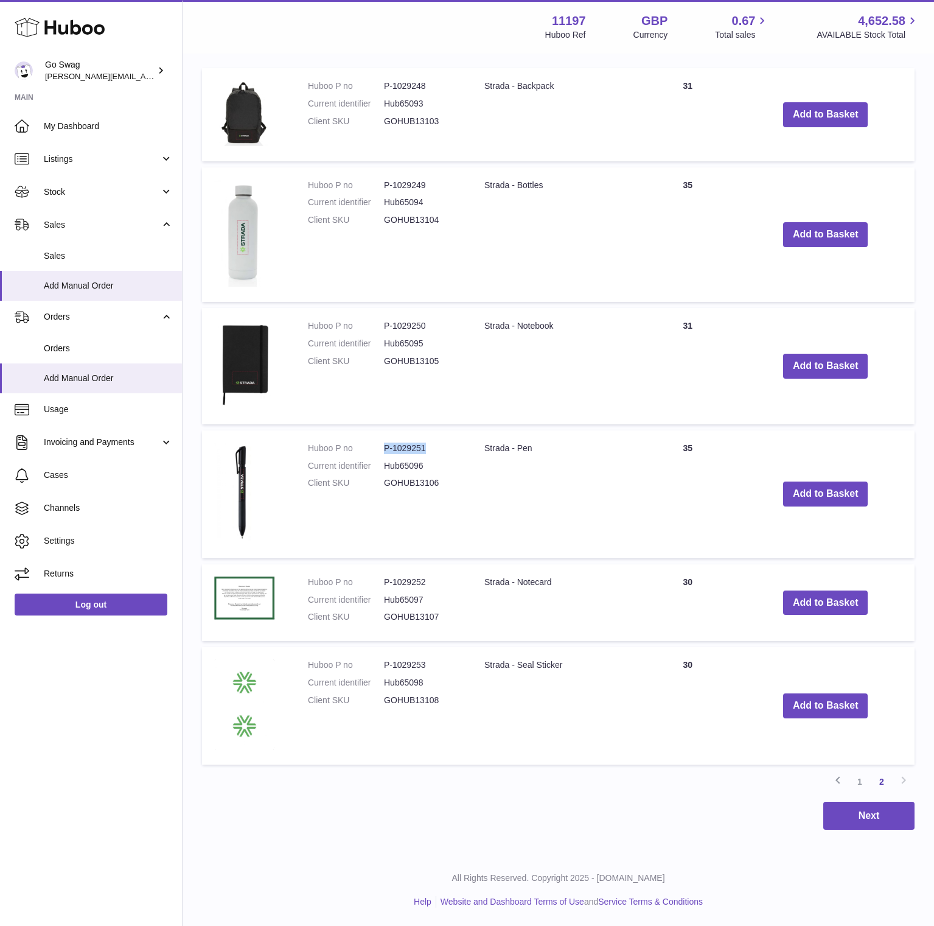
copy dl "P-1029251"
drag, startPoint x: 421, startPoint y: 665, endPoint x: 386, endPoint y: 665, distance: 35.3
click at [386, 665] on dd "P-1029253" at bounding box center [422, 665] width 76 height 12
copy dd "P-1029253"
click at [433, 582] on dd "P-1029252" at bounding box center [422, 582] width 76 height 12
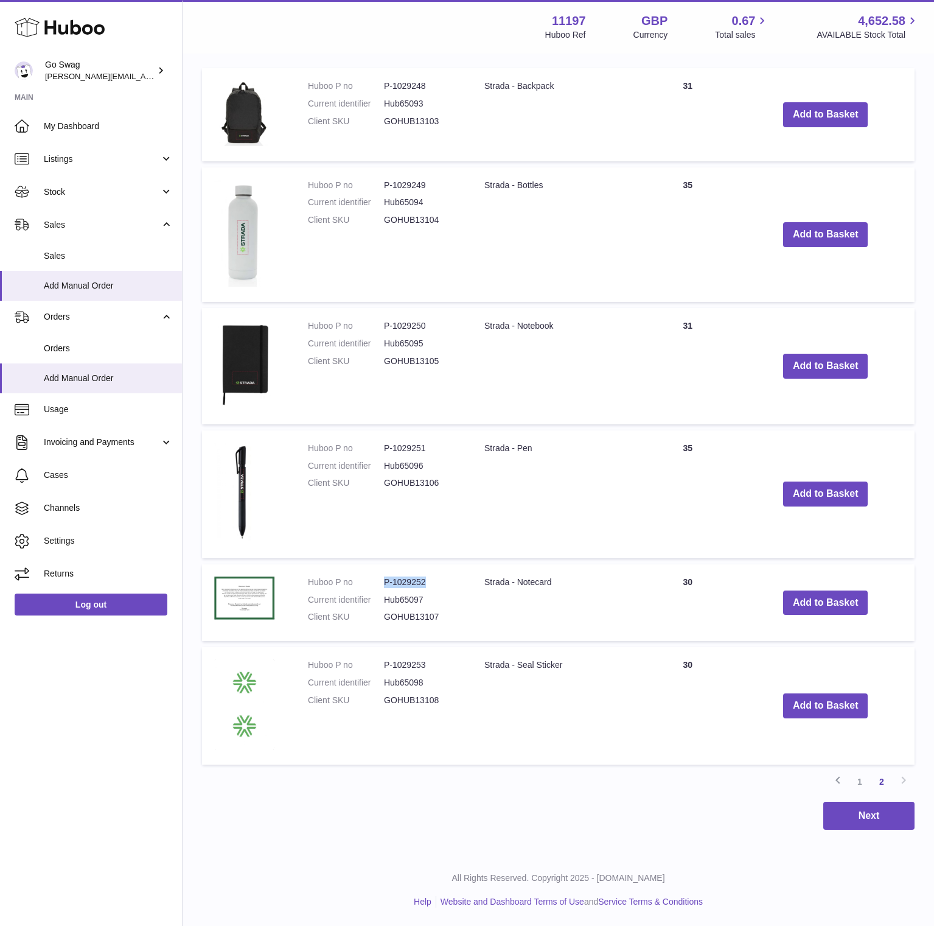
drag, startPoint x: 421, startPoint y: 582, endPoint x: 383, endPoint y: 584, distance: 37.8
click at [384, 584] on dd "P-1029252" at bounding box center [422, 582] width 76 height 12
copy dd "P-1029252"
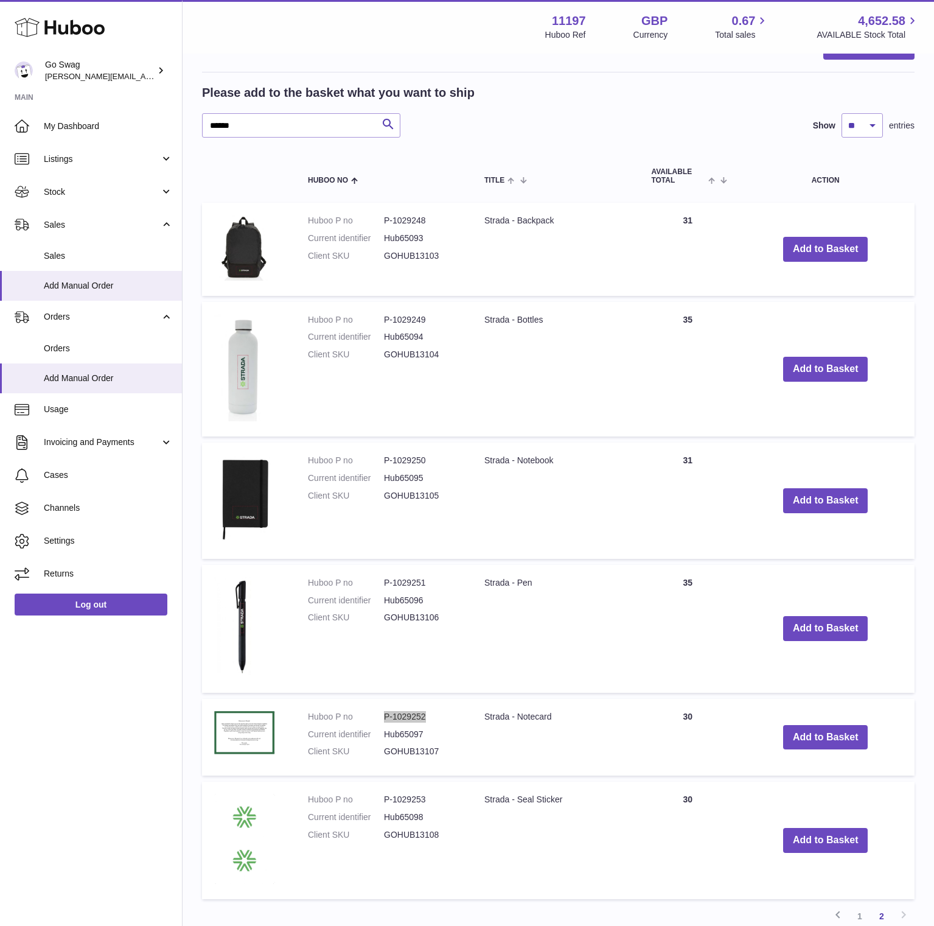
scroll to position [211, 0]
